Goal: Task Accomplishment & Management: Complete application form

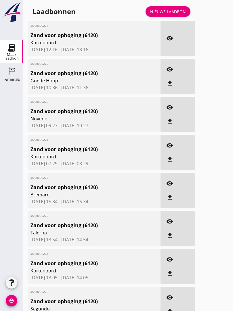
click at [171, 12] on link "Nieuwe laadbon" at bounding box center [168, 11] width 45 height 10
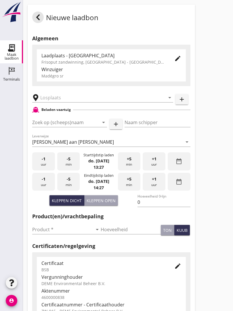
click at [57, 100] on input "text" at bounding box center [98, 97] width 117 height 9
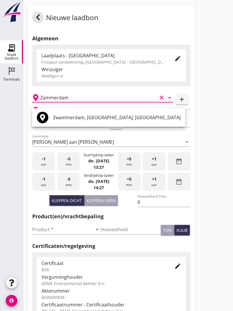
click at [62, 123] on div "Zwammerdam, [GEOGRAPHIC_DATA], [GEOGRAPHIC_DATA]" at bounding box center [117, 118] width 128 height 14
type input "Zwammerdam, [GEOGRAPHIC_DATA], [GEOGRAPHIC_DATA]"
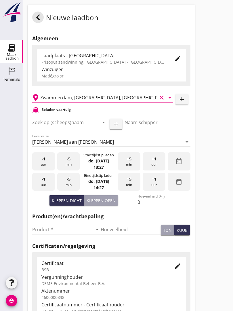
click at [63, 126] on input "Zoek op (scheeps)naam" at bounding box center [61, 122] width 59 height 9
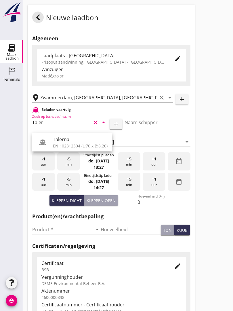
click at [71, 141] on div "Talerna" at bounding box center [80, 139] width 55 height 7
type input "Talerna"
type input "Rutger"
type input "598"
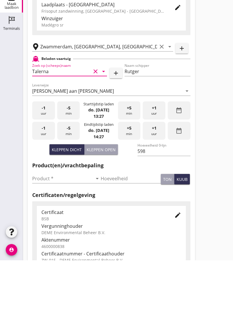
click at [41, 225] on input "Product *" at bounding box center [62, 229] width 60 height 9
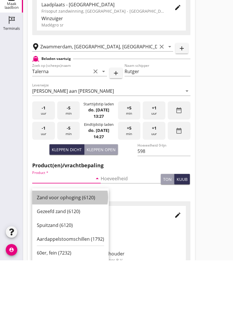
click at [64, 245] on div "Zand voor ophoging (6120)" at bounding box center [70, 248] width 67 height 7
type input "Zand voor ophoging (6120)"
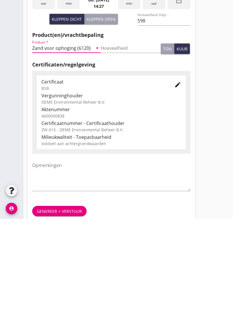
scroll to position [101, 0]
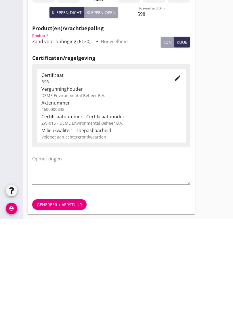
click at [55, 294] on div "Genereer + verstuur" at bounding box center [59, 297] width 45 height 6
